Goal: Task Accomplishment & Management: Complete application form

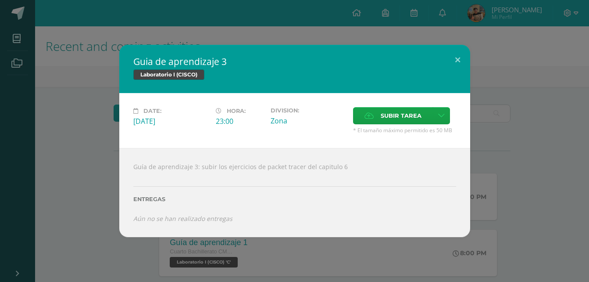
scroll to position [84, 0]
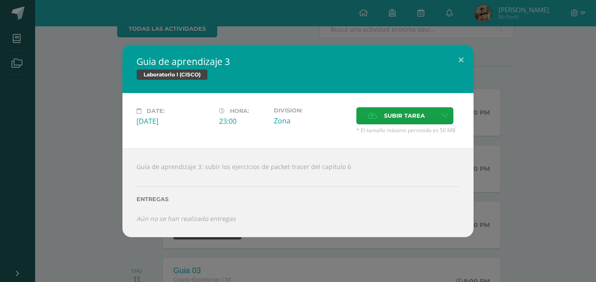
click at [300, 37] on div "Guia de aprendizaje 3 Laboratorio I (CISCO) Date: [DATE] Hora: 23:00 Division: …" at bounding box center [298, 141] width 596 height 282
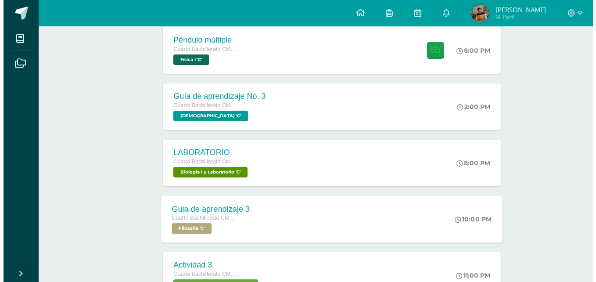
scroll to position [368, 0]
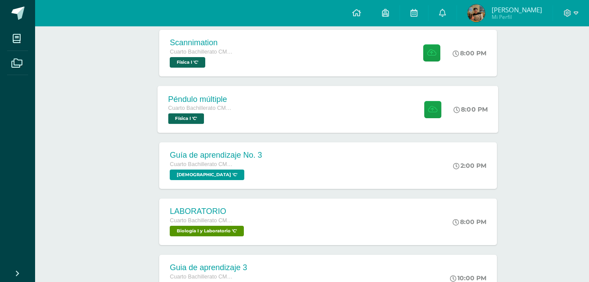
click at [307, 102] on div "Péndulo múltiple Cuarto Bachillerato CMP Bachillerato en CCLL con Orientación e…" at bounding box center [328, 109] width 341 height 47
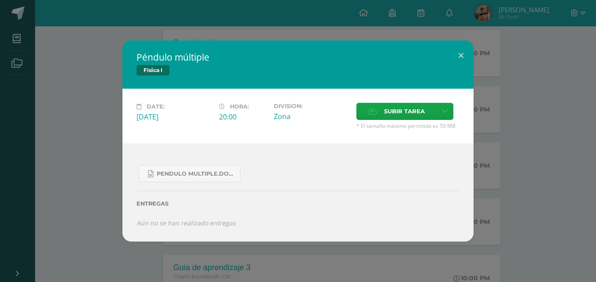
click at [21, 88] on div "Péndulo múltiple Física I Date: Thursday 11 de September Hora: 20:00 Division: …" at bounding box center [298, 140] width 589 height 200
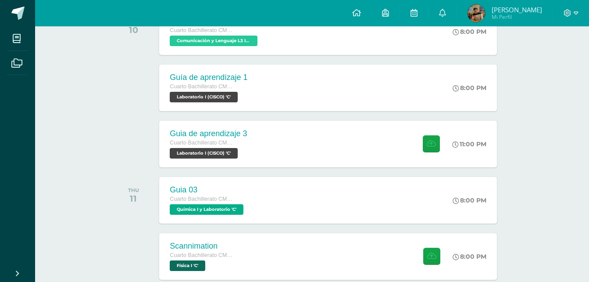
scroll to position [162, 0]
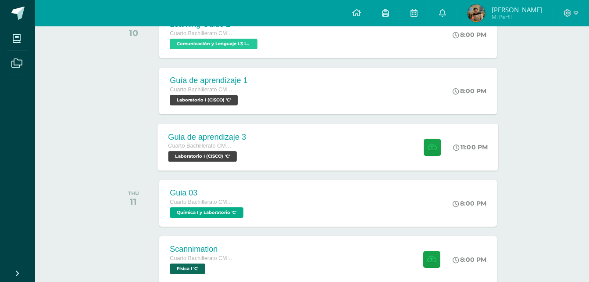
click at [268, 165] on div "Guia de aprendizaje 3 Cuarto Bachillerato CMP Bachillerato en CCLL con Orientac…" at bounding box center [328, 146] width 341 height 47
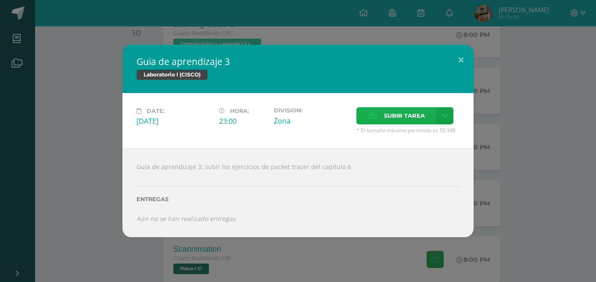
click at [395, 111] on span "Subir tarea" at bounding box center [404, 115] width 41 height 16
click at [0, 0] on input "Subir tarea" at bounding box center [0, 0] width 0 height 0
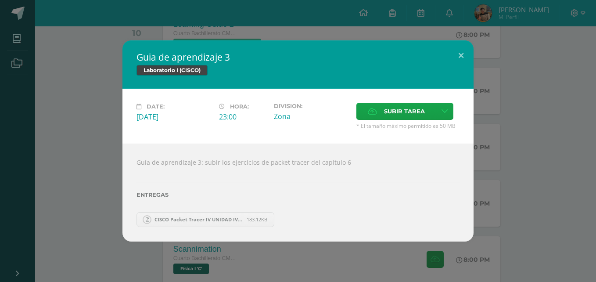
click at [29, 163] on div "Guia de aprendizaje 3 Laboratorio I (CISCO) Date: Wednesday 10 de September Hor…" at bounding box center [298, 140] width 589 height 200
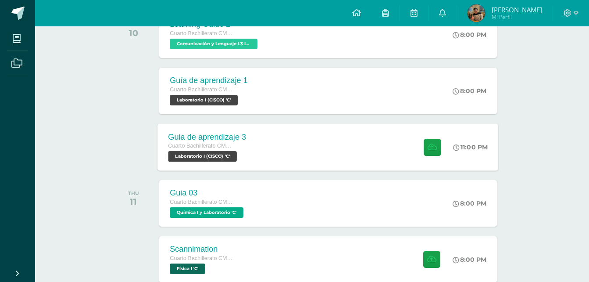
click at [228, 164] on div "Guia de aprendizaje 3 Cuarto Bachillerato CMP Bachillerato en CCLL con Orientac…" at bounding box center [207, 146] width 99 height 47
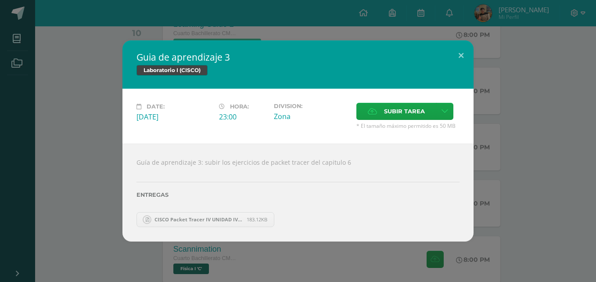
click at [223, 222] on span "CISCO Packet Tracer IV UNIDAD IVC [PERSON_NAME] 9.pdf" at bounding box center [198, 219] width 97 height 7
click at [41, 21] on div "Guia de aprendizaje 3 Laboratorio I (CISCO) Date: Wednesday 10 de September Hor…" at bounding box center [298, 141] width 596 height 282
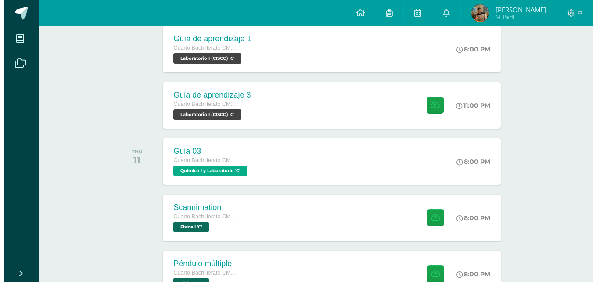
scroll to position [204, 0]
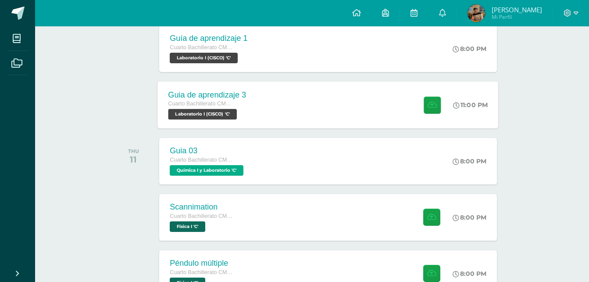
click at [314, 100] on div "Guia de aprendizaje 3 Cuarto Bachillerato CMP Bachillerato en CCLL con Orientac…" at bounding box center [328, 104] width 341 height 47
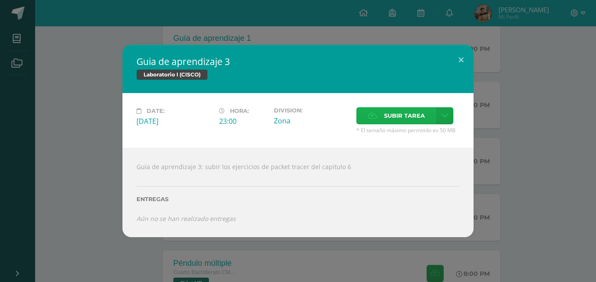
click at [421, 109] on span "Subir tarea" at bounding box center [404, 115] width 41 height 16
click at [0, 0] on input "Subir tarea" at bounding box center [0, 0] width 0 height 0
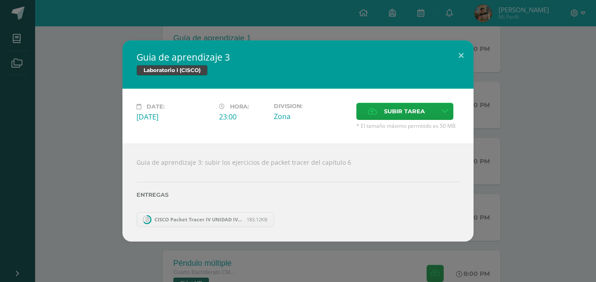
click at [165, 219] on span "CISCO Packet Tracer IV UNIDAD IVC [PERSON_NAME] 9.pdf" at bounding box center [198, 219] width 97 height 7
